Goal: Find contact information: Find contact information

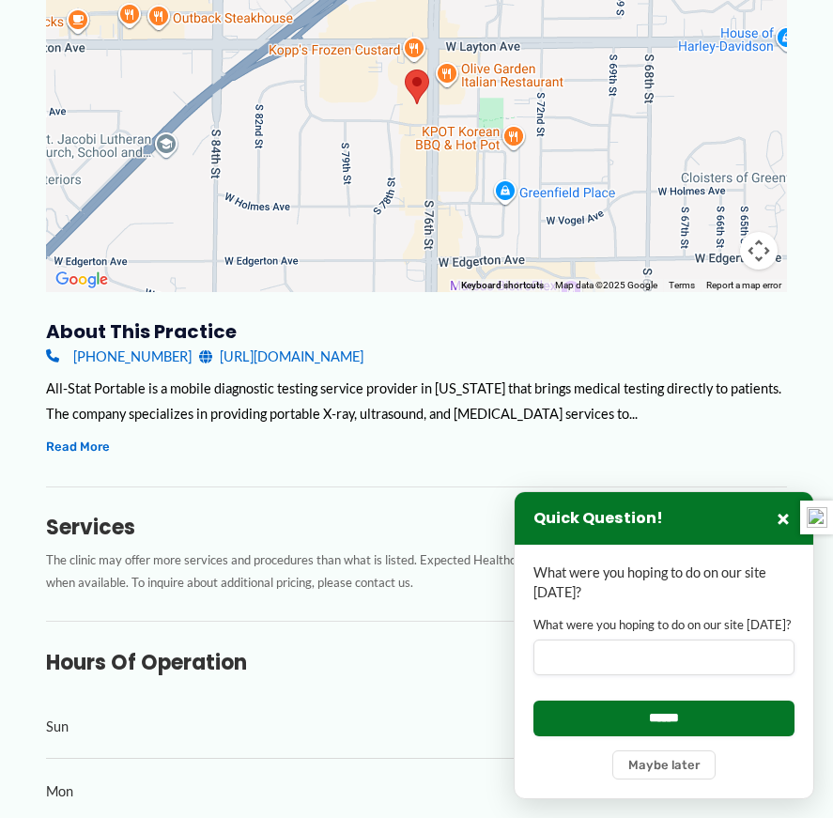
scroll to position [359, 0]
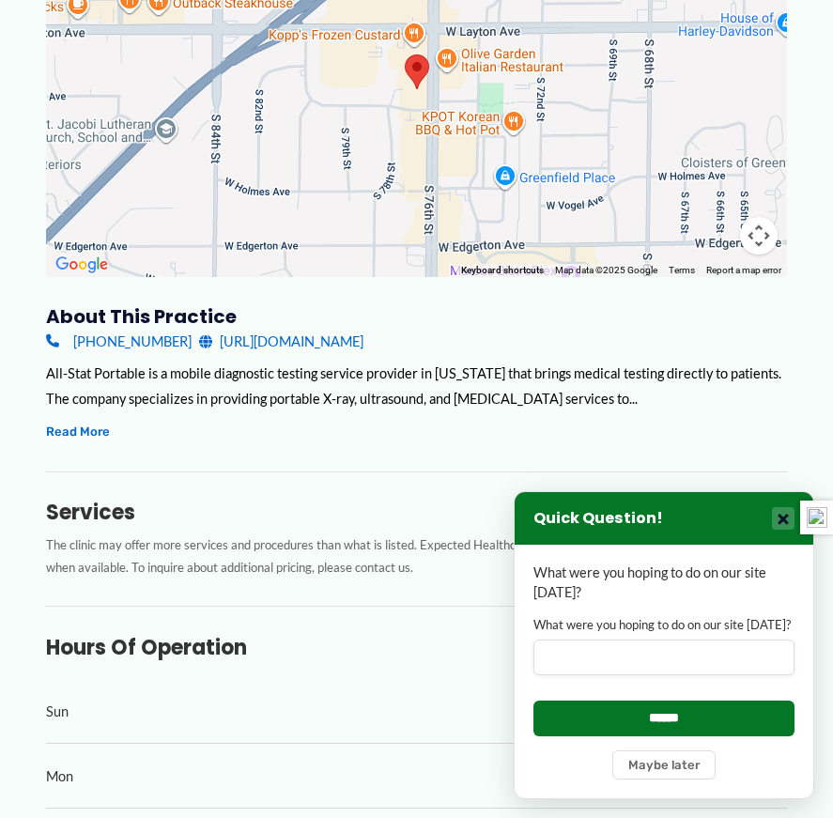
click at [784, 522] on button "×" at bounding box center [783, 518] width 23 height 23
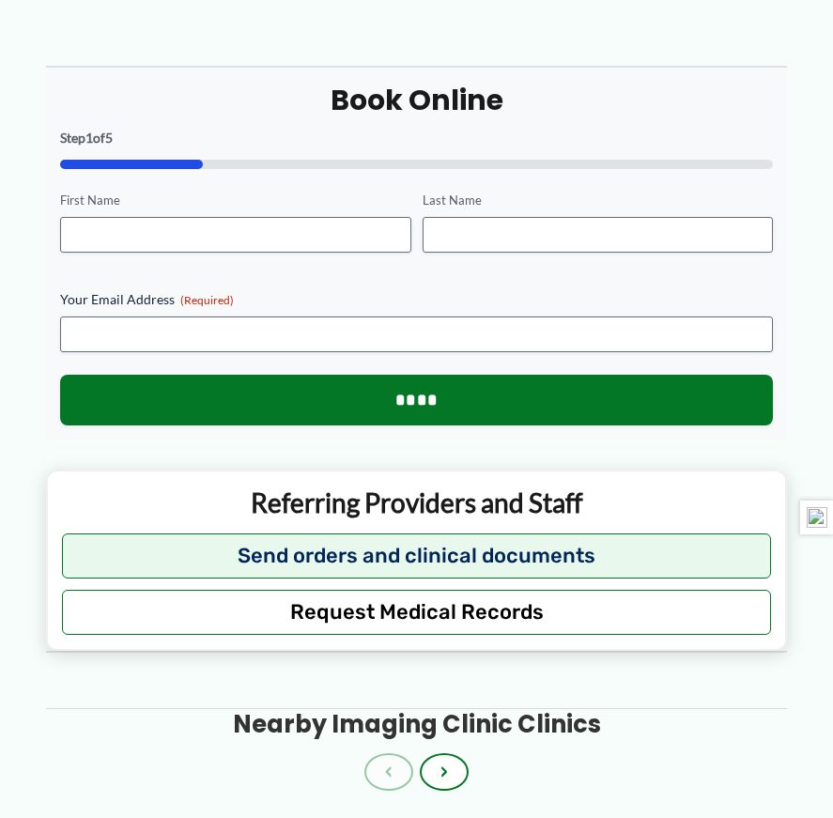
scroll to position [1390, 0]
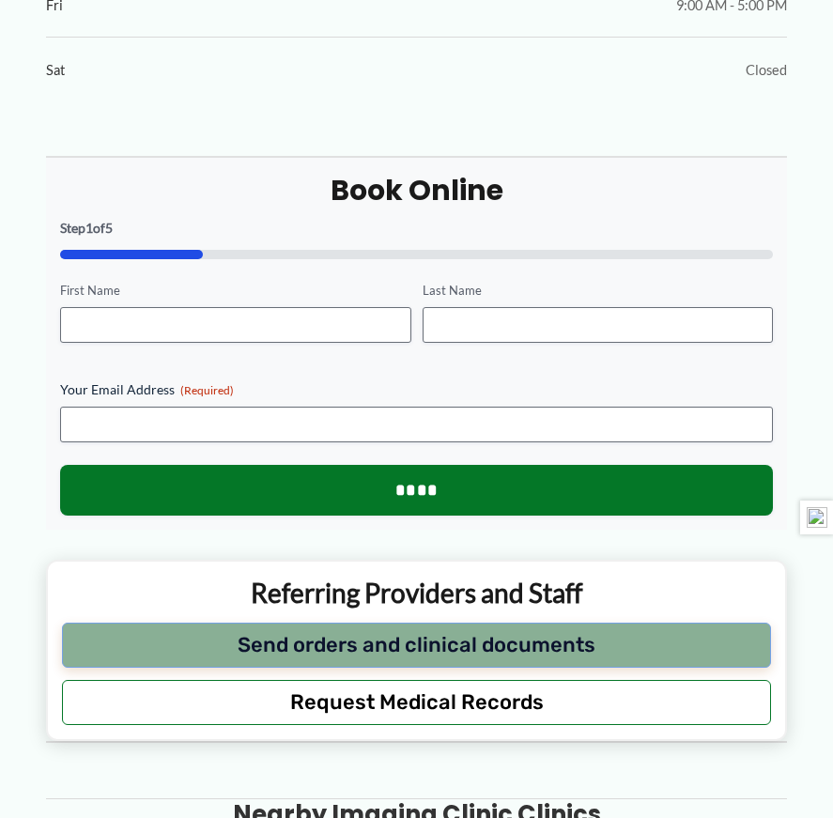
click at [402, 648] on button "Send orders and clinical documents" at bounding box center [416, 644] width 709 height 45
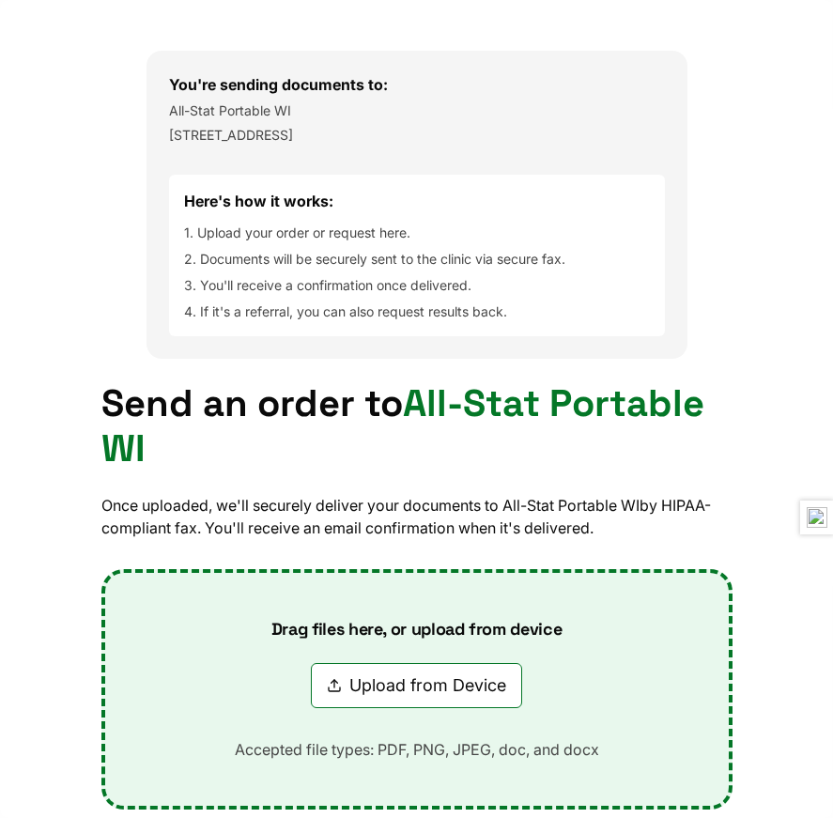
scroll to position [0, 0]
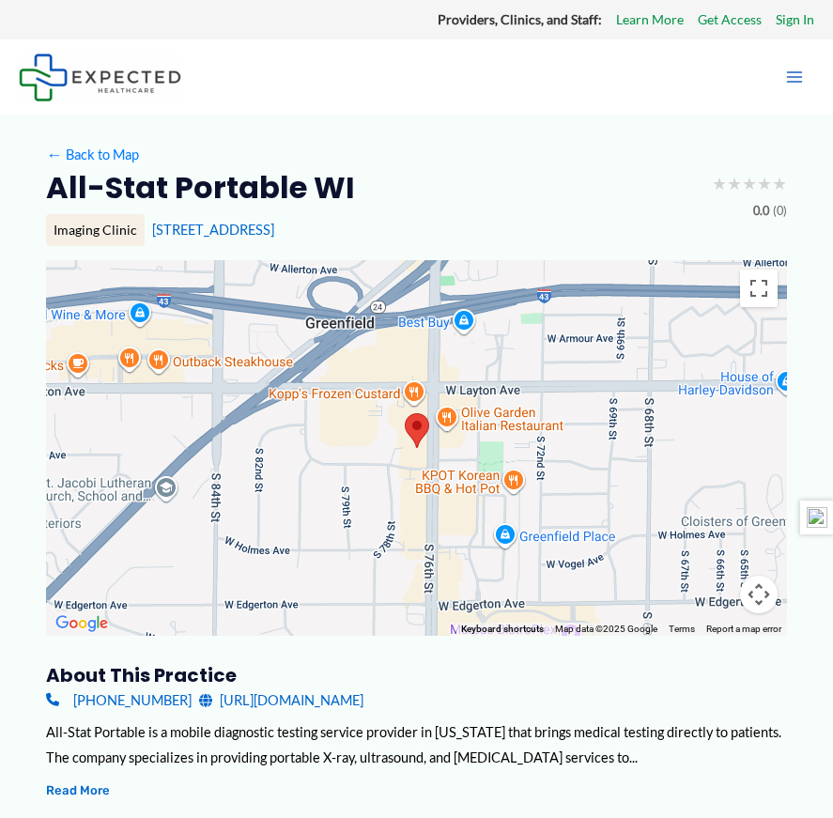
click at [308, 699] on link "[URL][DOMAIN_NAME]" at bounding box center [281, 699] width 164 height 25
